Goal: Navigation & Orientation: Find specific page/section

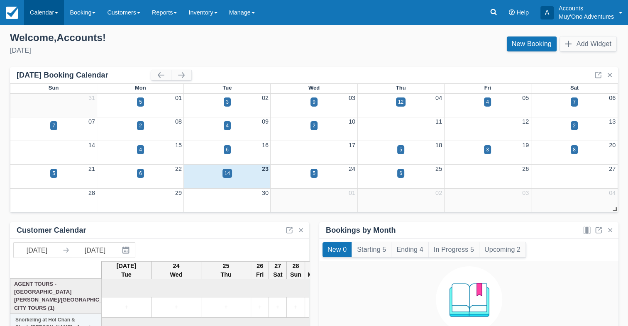
click at [28, 18] on link "Calendar" at bounding box center [44, 12] width 40 height 25
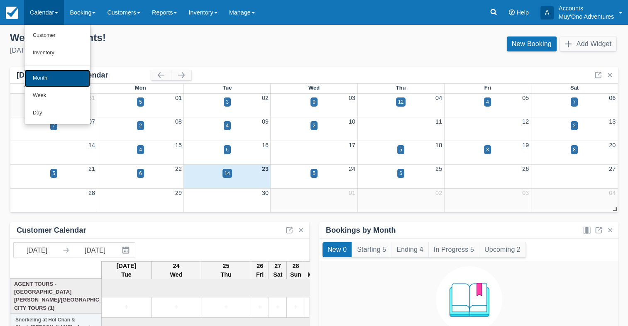
click at [43, 76] on link "Month" at bounding box center [58, 78] width 66 height 17
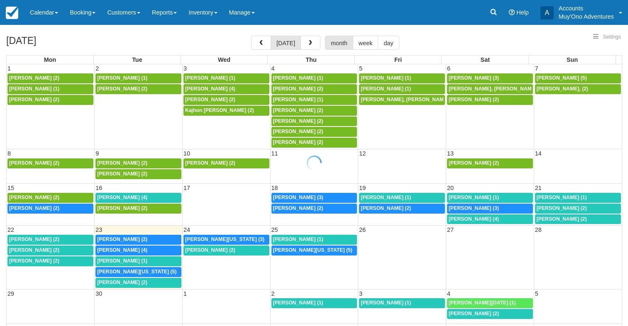
select select
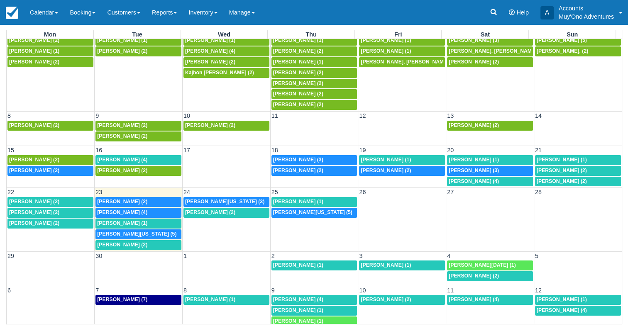
scroll to position [48, 0]
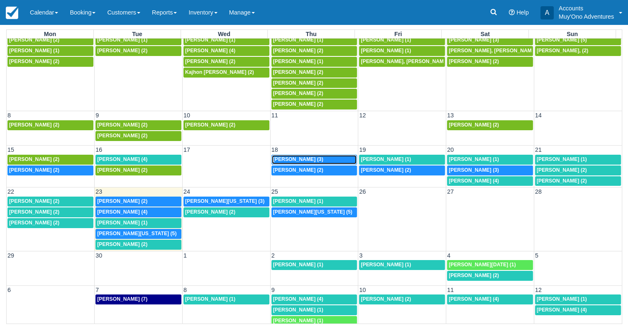
click at [297, 159] on span "Nico Ramsey (3)" at bounding box center [298, 160] width 50 height 6
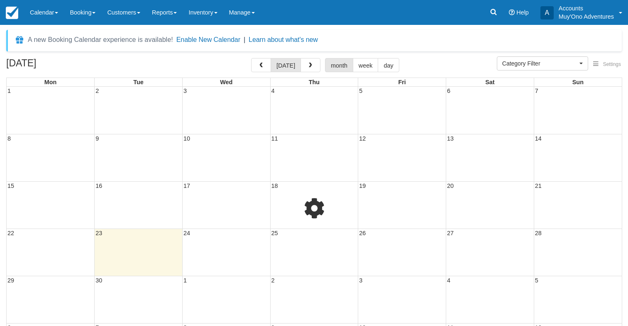
select select
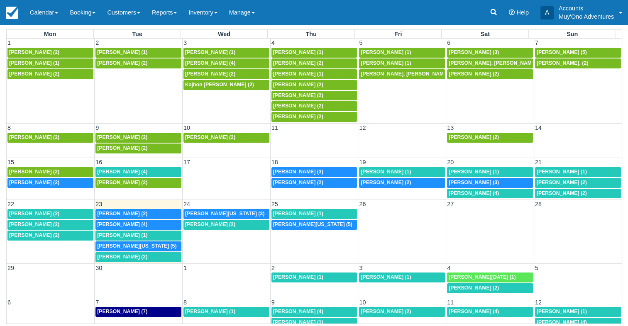
scroll to position [48, 0]
click at [294, 180] on span "Micaela Capelle (2)" at bounding box center [298, 183] width 50 height 6
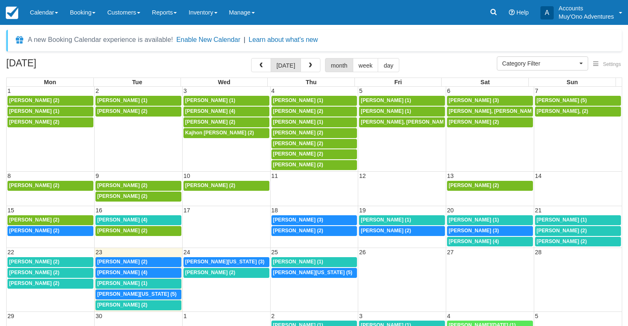
select select
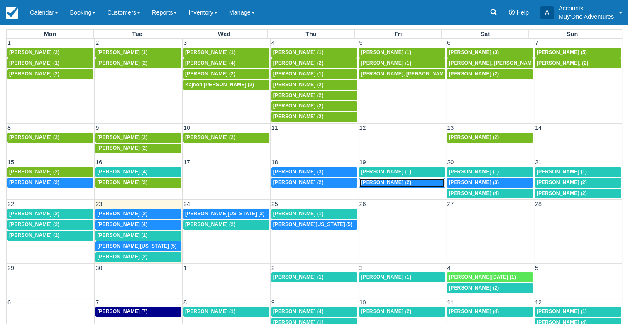
click at [385, 185] on link "8a Micaela Capelle (2)" at bounding box center [402, 183] width 86 height 10
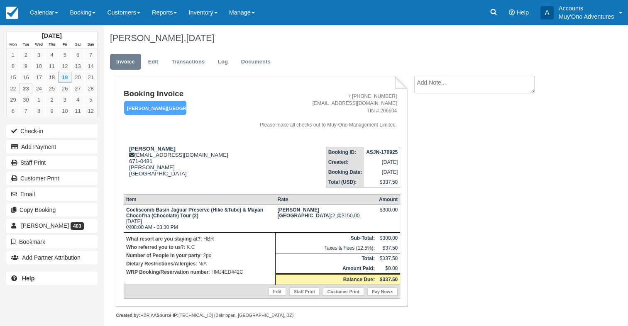
click at [382, 150] on strong "ASJN-170925" at bounding box center [382, 153] width 32 height 6
click at [229, 276] on p "WRP Booking/Reservation number : HMJ4ED442C" at bounding box center [199, 272] width 147 height 8
click at [230, 274] on p "WRP Booking/Reservation number : HMJ4ED442C" at bounding box center [199, 272] width 147 height 8
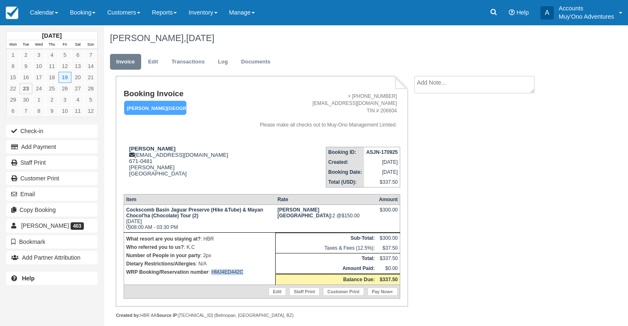
click at [230, 274] on p "WRP Booking/Reservation number : HMJ4ED442C" at bounding box center [199, 272] width 147 height 8
copy p "HMJ4ED442C"
click at [380, 152] on strong "ASJN-170925" at bounding box center [382, 153] width 32 height 6
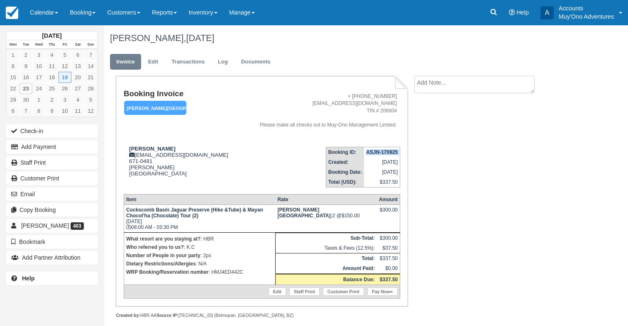
copy tbody "ASJN-170925"
click at [147, 149] on strong "Micaela Capelle" at bounding box center [152, 149] width 47 height 6
click at [148, 149] on strong "Micaela Capelle" at bounding box center [152, 149] width 47 height 6
copy div "Micaela Capelle"
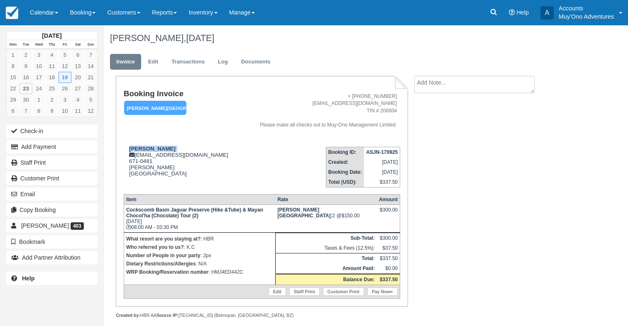
click at [223, 273] on p "WRP Booking/Reservation number : HMJ4ED442C" at bounding box center [199, 272] width 147 height 8
copy p "HMJ4ED442C"
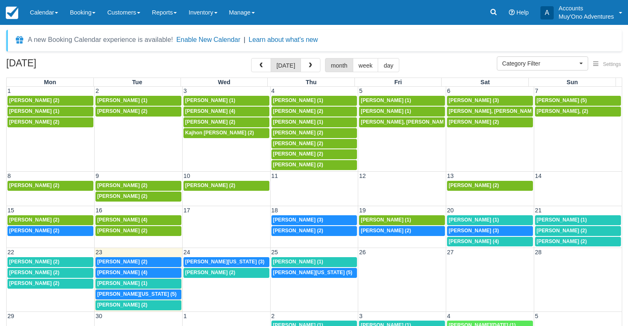
select select
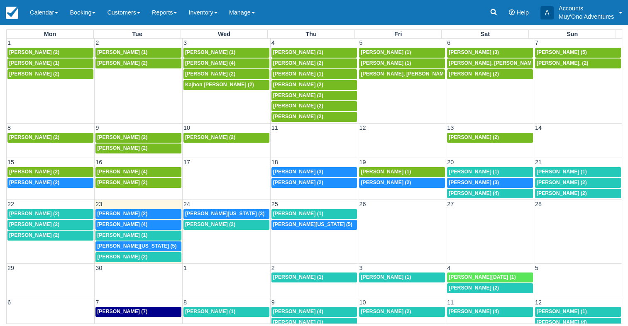
scroll to position [48, 0]
click at [48, 184] on span "[PERSON_NAME] (2)" at bounding box center [34, 183] width 50 height 6
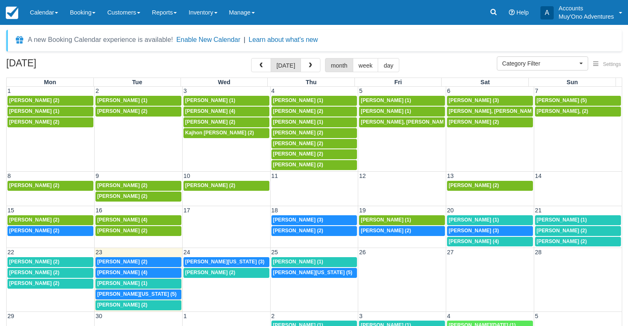
select select
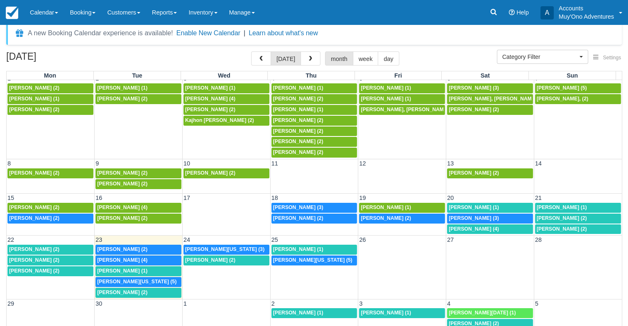
scroll to position [12, 0]
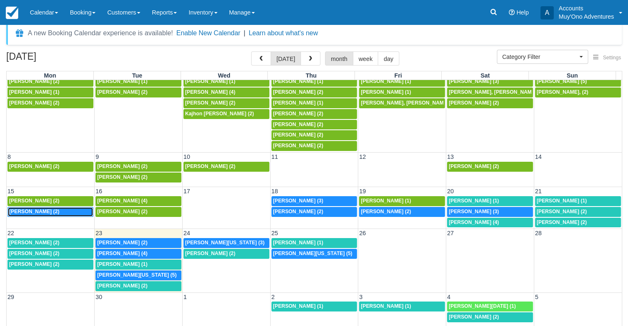
click at [47, 210] on span "[PERSON_NAME] (2)" at bounding box center [34, 212] width 50 height 6
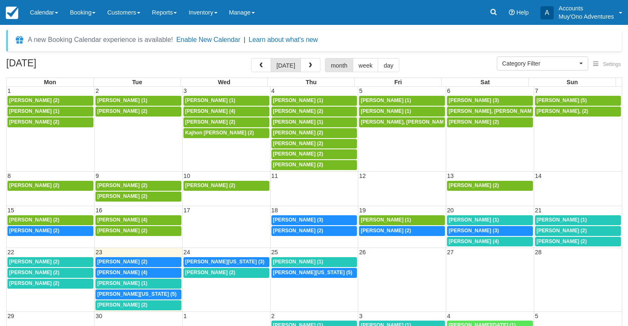
select select
click at [53, 229] on span "Benjamin Hans (2)" at bounding box center [34, 231] width 50 height 6
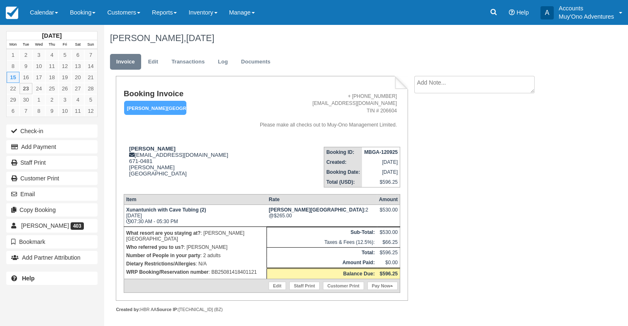
click at [248, 268] on p "WRP Booking/Reservation number : BB25081418401121" at bounding box center [195, 272] width 138 height 8
click at [247, 268] on p "WRP Booking/Reservation number : BB25081418401121" at bounding box center [195, 272] width 138 height 8
copy p "BB25081418401121"
click at [380, 152] on strong "MBGA-120925" at bounding box center [381, 153] width 34 height 6
click at [373, 153] on strong "MBGA-120925" at bounding box center [381, 153] width 34 height 6
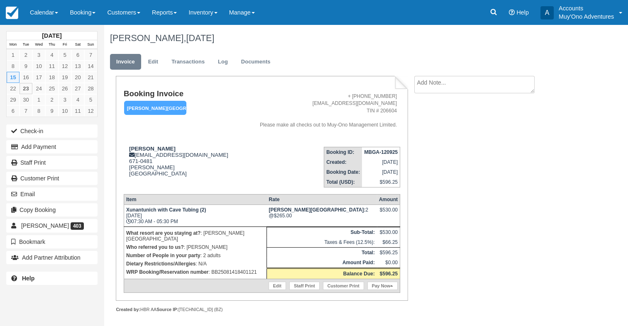
click at [380, 154] on strong "MBGA-120925" at bounding box center [381, 153] width 34 height 6
copy tbody "MBGA-120925"
click at [150, 149] on strong "Benjamin Hans" at bounding box center [152, 149] width 47 height 6
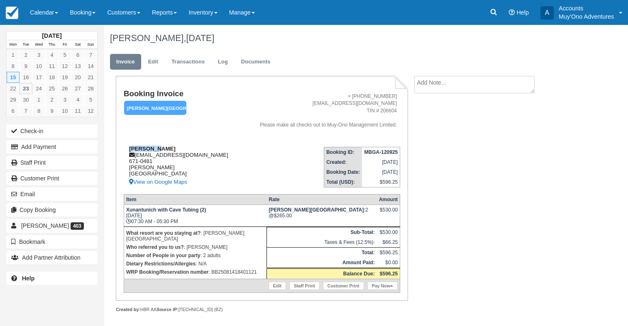
click at [150, 149] on strong "Benjamin Hans" at bounding box center [152, 149] width 47 height 6
click at [154, 148] on strong "Benjamin Hans" at bounding box center [152, 149] width 47 height 6
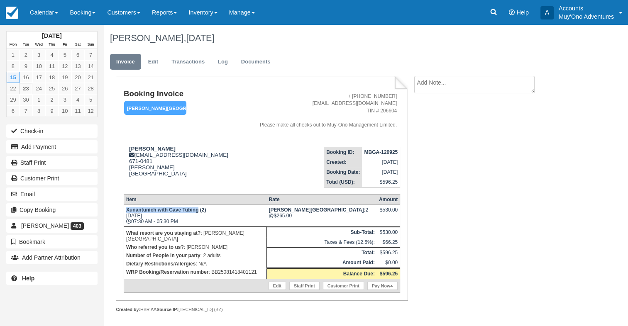
drag, startPoint x: 125, startPoint y: 211, endPoint x: 198, endPoint y: 211, distance: 72.3
click at [198, 211] on td "Xunantunich with Cave Tubing (2) Mon Sep 15, 2025 07:30 AM - 05:30 PM" at bounding box center [195, 216] width 143 height 22
copy strong "Xunantunich with Cave Tubing"
click at [234, 268] on p "WRP Booking/Reservation number : BB25081418401121" at bounding box center [195, 272] width 138 height 8
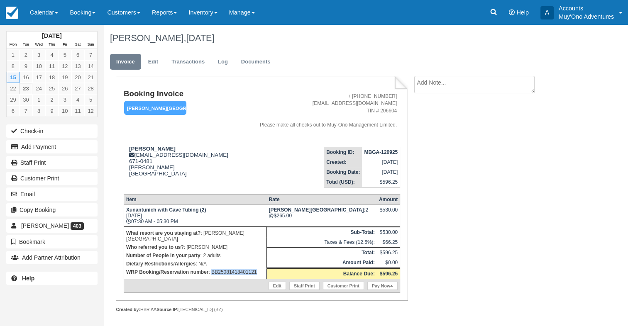
copy p "BB25081418401121"
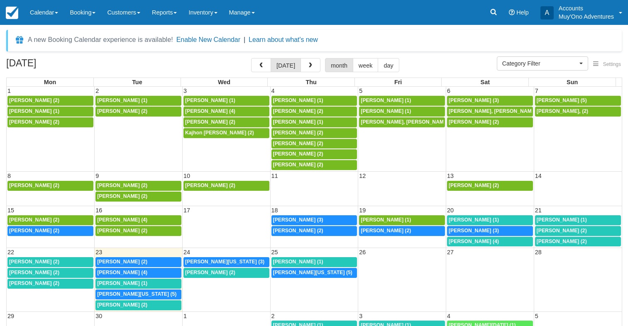
select select
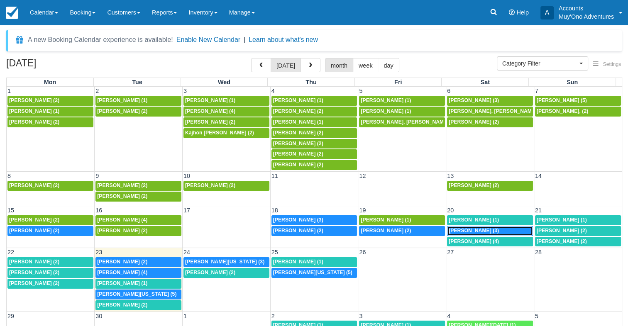
click at [470, 228] on span "Nico Ramsey (3)" at bounding box center [474, 231] width 50 height 6
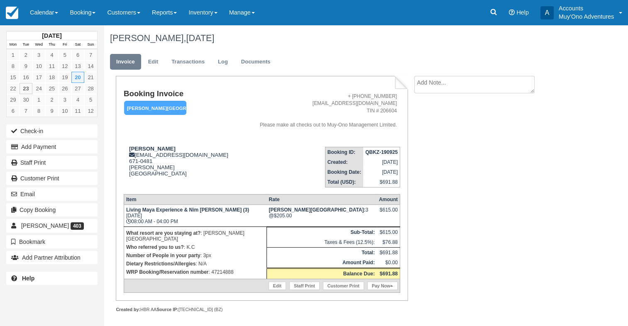
click at [226, 268] on p "WRP Booking/Reservation number : 47214888" at bounding box center [195, 272] width 138 height 8
click at [224, 268] on p "WRP Booking/Reservation number : 47214888" at bounding box center [195, 272] width 138 height 8
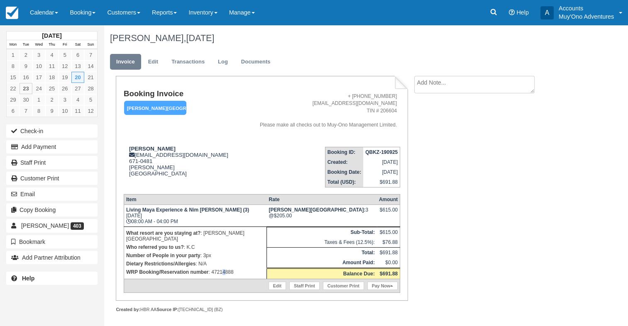
click at [224, 268] on p "WRP Booking/Reservation number : 47214888" at bounding box center [195, 272] width 138 height 8
drag, startPoint x: 224, startPoint y: 268, endPoint x: 233, endPoint y: 270, distance: 8.9
click at [233, 269] on p "WRP Booking/Reservation number : 47214888" at bounding box center [195, 272] width 138 height 8
click at [226, 268] on p "WRP Booking/Reservation number : 47214888" at bounding box center [195, 272] width 138 height 8
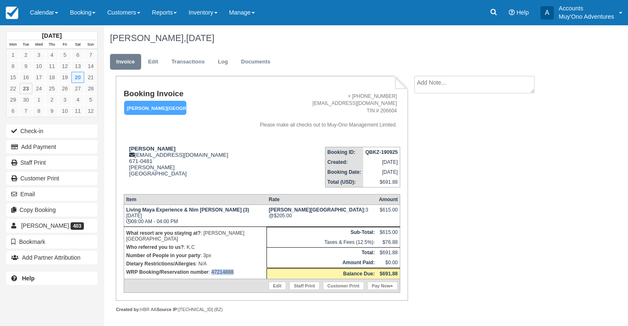
copy p "47214888"
click at [383, 152] on strong "QBKZ-190925" at bounding box center [381, 153] width 32 height 6
click at [380, 152] on strong "QBKZ-190925" at bounding box center [381, 153] width 32 height 6
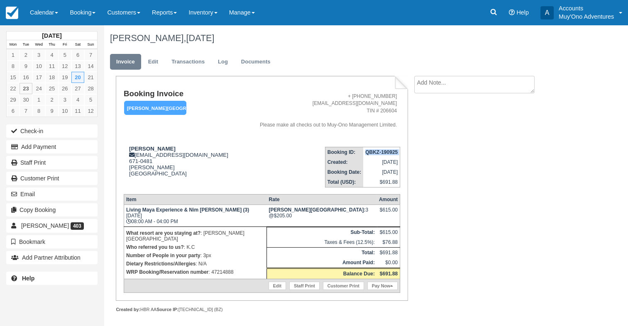
click at [380, 152] on strong "QBKZ-190925" at bounding box center [381, 153] width 32 height 6
copy tbody "QBKZ-190925"
click at [142, 147] on strong "Nico Ramsey" at bounding box center [152, 149] width 47 height 6
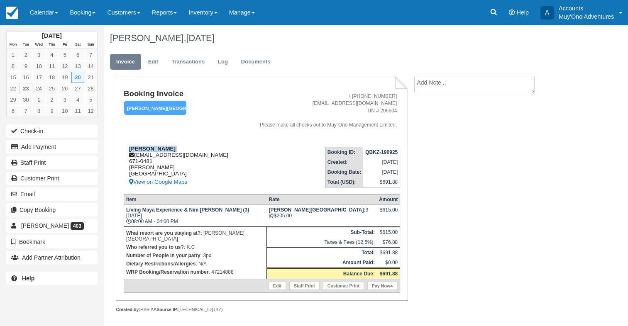
copy div "Nico Ramsey"
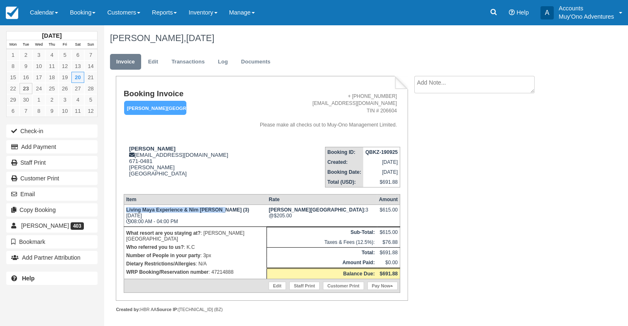
drag, startPoint x: 125, startPoint y: 210, endPoint x: 218, endPoint y: 212, distance: 93.1
click at [218, 212] on td "Living Maya Experience & Nim Li Punit (3) Sat Sep 20, 2025 08:00 AM - 04:00 PM" at bounding box center [195, 216] width 143 height 22
copy strong "Living Maya Experience & Nim Li Punit"
click at [220, 269] on p "WRP Booking/Reservation number : 47214888" at bounding box center [195, 272] width 138 height 8
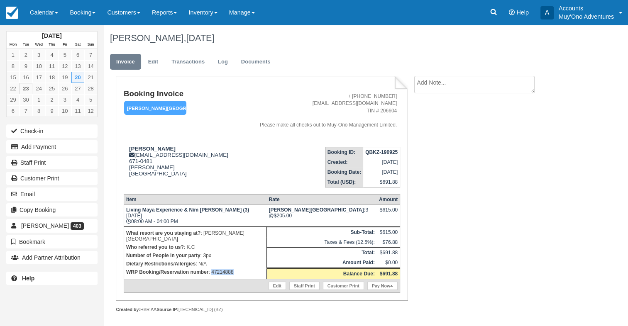
copy p "47214888"
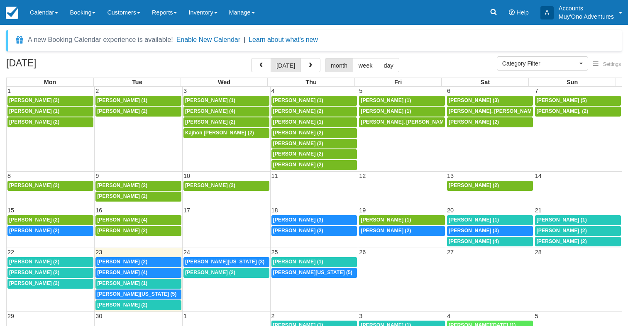
select select
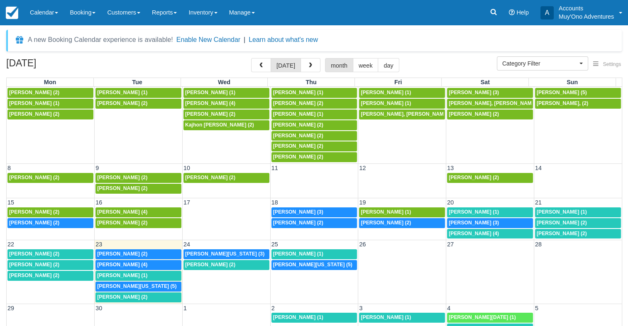
scroll to position [12, 0]
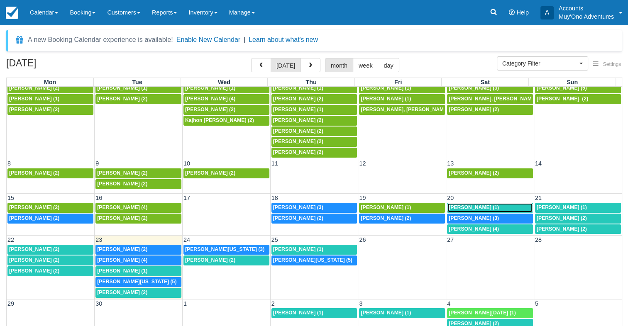
click at [469, 205] on span "Alexandria Ellison Weller (1)" at bounding box center [474, 208] width 50 height 6
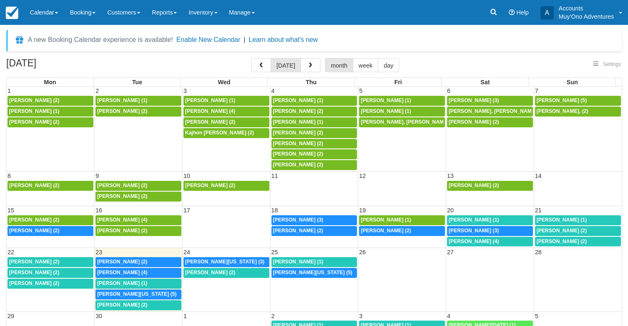
select select
click at [454, 239] on span "[PERSON_NAME] (4)" at bounding box center [474, 242] width 50 height 6
select select
click at [549, 216] on link "[PERSON_NAME] (1)" at bounding box center [578, 221] width 86 height 10
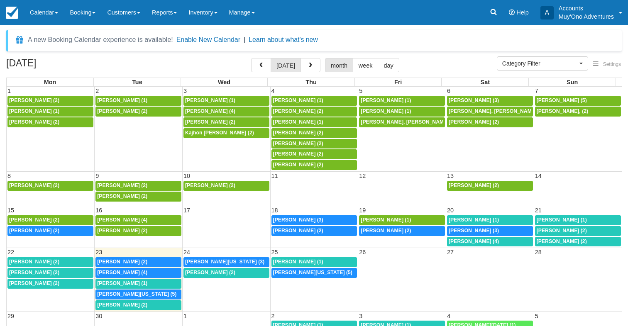
select select
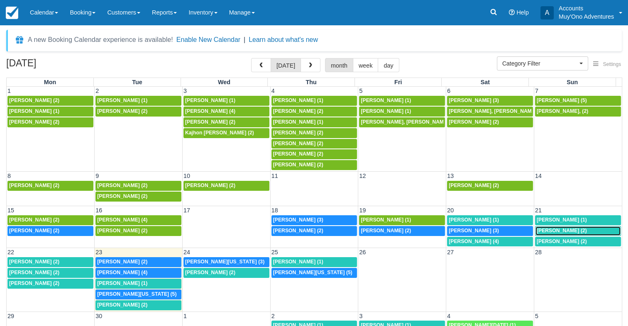
click at [561, 228] on span "Ashley halter (2)" at bounding box center [562, 231] width 50 height 6
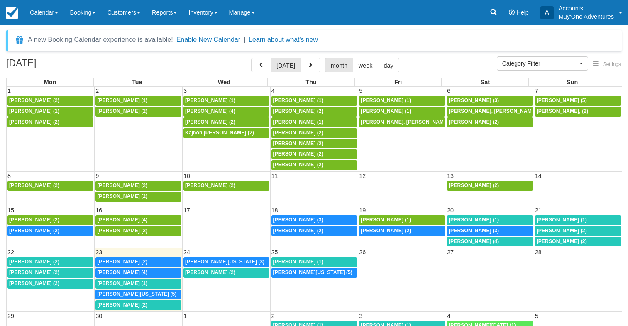
select select
click at [576, 240] on div "1:30p David Mullins (2)" at bounding box center [578, 242] width 83 height 7
select select
click at [40, 262] on span "Ashley halter (2)" at bounding box center [34, 262] width 50 height 6
select select
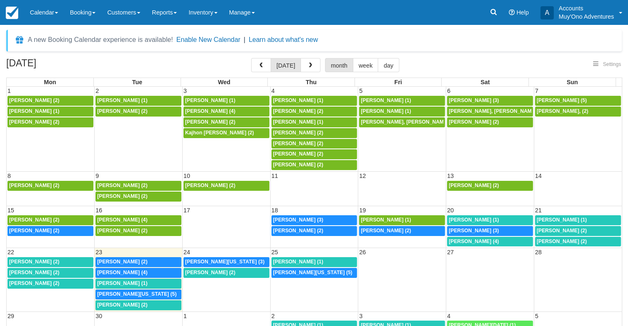
select select
click at [18, 275] on link "[PERSON_NAME] (2)" at bounding box center [50, 273] width 86 height 10
select select
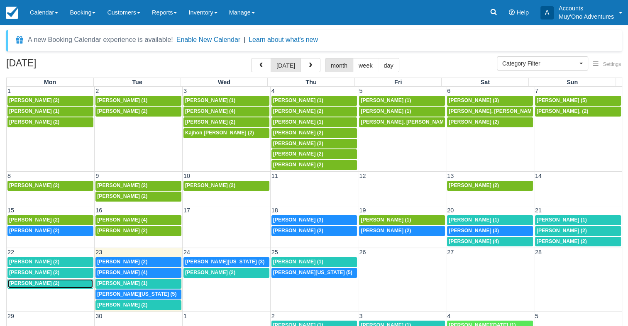
click at [30, 281] on span "Alexandria Ellison Weller (2)" at bounding box center [34, 284] width 50 height 6
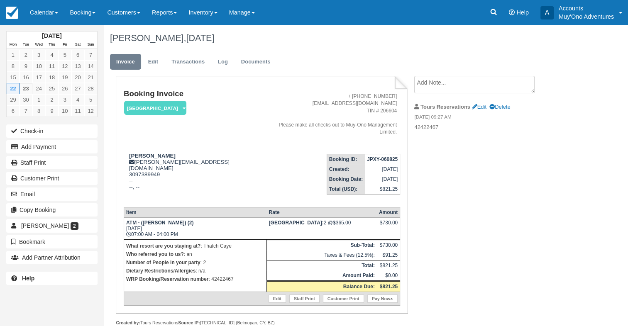
click at [225, 275] on p "WRP Booking/Reservation number : 42422467" at bounding box center [195, 279] width 138 height 8
copy p "42422467"
click at [382, 157] on strong "JPXY-060825" at bounding box center [382, 160] width 31 height 6
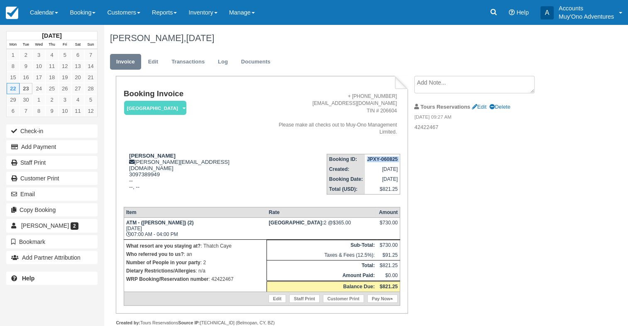
click at [382, 157] on strong "JPXY-060825" at bounding box center [382, 160] width 31 height 6
copy tbody "JPXY-060825"
drag, startPoint x: 130, startPoint y: 146, endPoint x: 195, endPoint y: 149, distance: 64.9
click at [195, 153] on div "Alexandria Ellison Weller maryjo@gatewaytc.com 3097389949 -- --, -- View on Goo…" at bounding box center [195, 177] width 142 height 48
copy strong "Alexandria Ellison Weller"
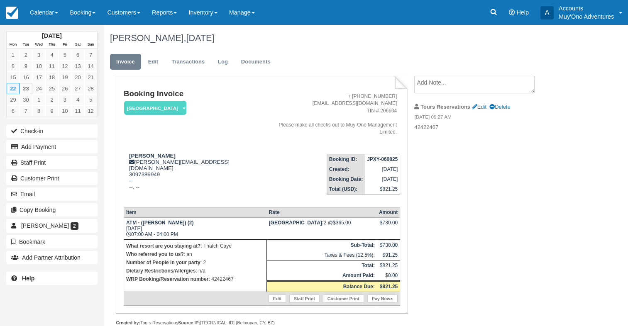
click at [380, 157] on strong "JPXY-060825" at bounding box center [382, 160] width 31 height 6
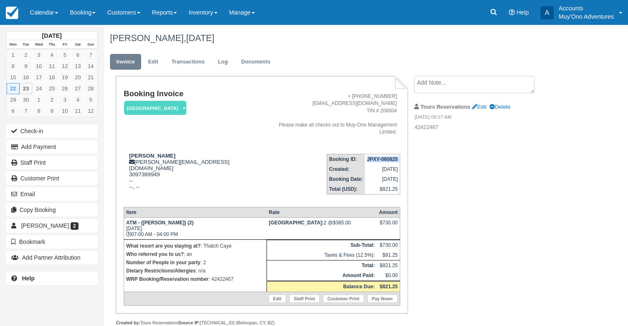
click at [380, 157] on strong "JPXY-060825" at bounding box center [382, 160] width 31 height 6
copy tbody "JPXY-060825"
click at [380, 157] on strong "JPXY-060825" at bounding box center [382, 160] width 31 height 6
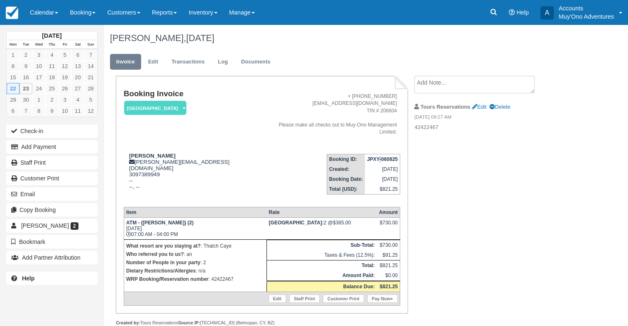
click at [380, 157] on strong "JPXY-060825" at bounding box center [382, 160] width 31 height 6
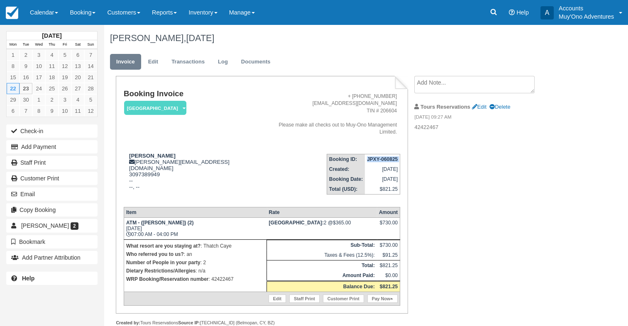
click at [380, 157] on strong "JPXY-060825" at bounding box center [382, 160] width 31 height 6
copy tbody "JPXY-060825"
drag, startPoint x: 128, startPoint y: 148, endPoint x: 197, endPoint y: 150, distance: 69.4
click at [197, 153] on div "Alexandria Ellison Weller maryjo@gatewaytc.com 3097389949 -- --, -- View on Goo…" at bounding box center [195, 177] width 142 height 48
copy strong "Alexandria Ellison Weller"
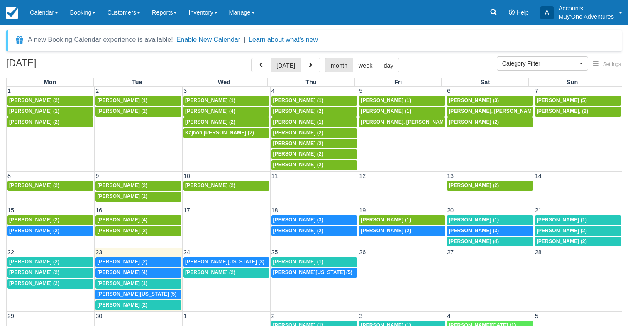
select select
